Goal: Navigation & Orientation: Find specific page/section

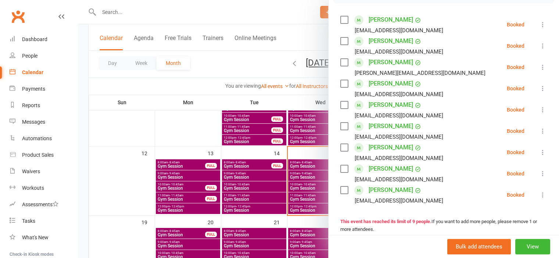
scroll to position [110, 0]
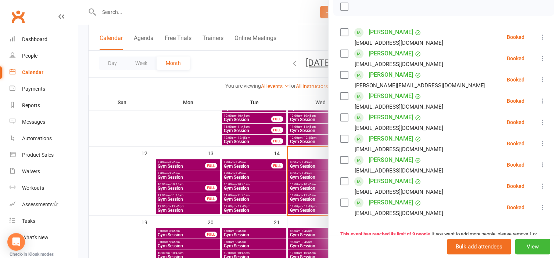
click at [148, 198] on div at bounding box center [318, 129] width 481 height 258
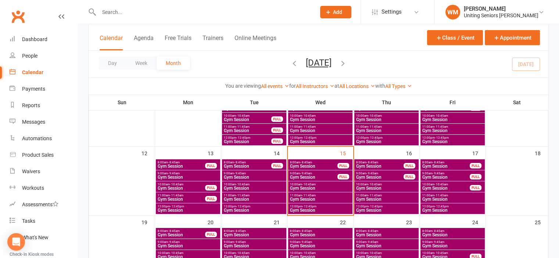
click at [320, 174] on span "9:00am - 9:45am" at bounding box center [313, 173] width 48 height 3
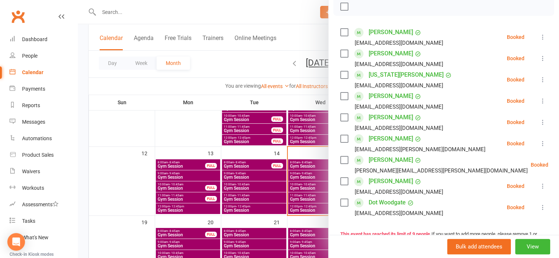
click at [144, 194] on div at bounding box center [318, 129] width 481 height 258
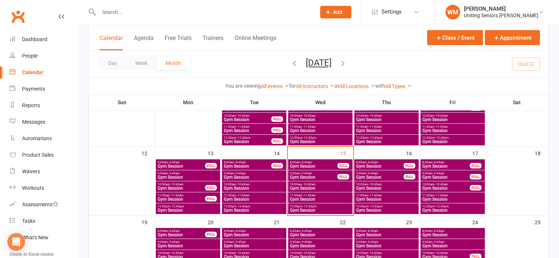
click at [300, 188] on span "Gym Session" at bounding box center [319, 188] width 61 height 4
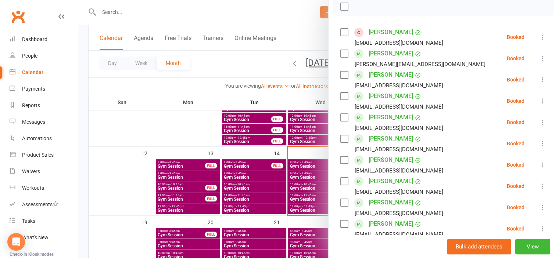
click at [147, 192] on div at bounding box center [318, 129] width 481 height 258
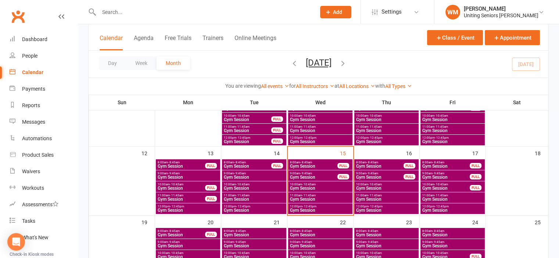
click at [300, 198] on span "Gym Session" at bounding box center [319, 199] width 61 height 4
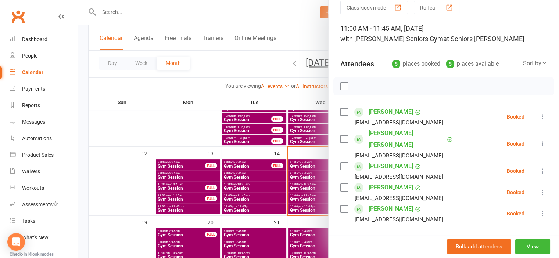
scroll to position [73, 0]
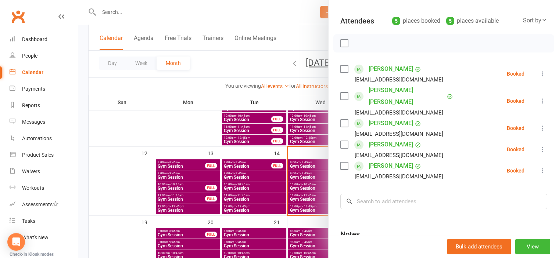
click at [154, 195] on div at bounding box center [318, 129] width 481 height 258
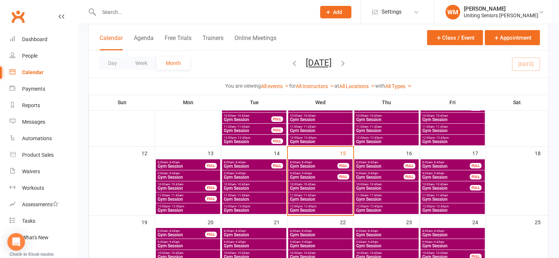
click at [329, 206] on span "12:00pm - 12:45pm" at bounding box center [319, 206] width 61 height 3
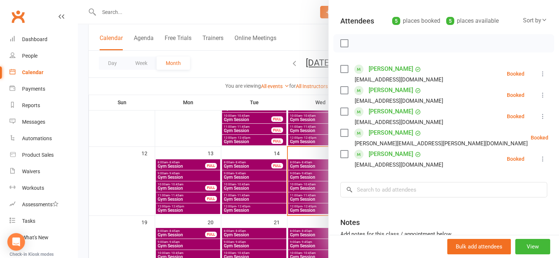
click at [141, 195] on div at bounding box center [318, 129] width 481 height 258
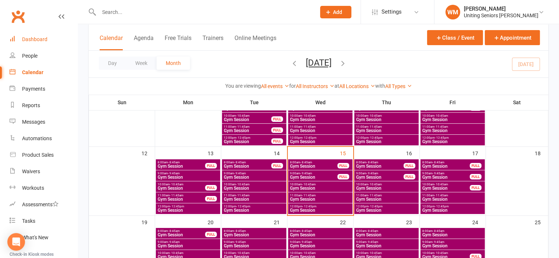
click at [39, 45] on link "Dashboard" at bounding box center [44, 39] width 68 height 17
